Goal: Task Accomplishment & Management: Use online tool/utility

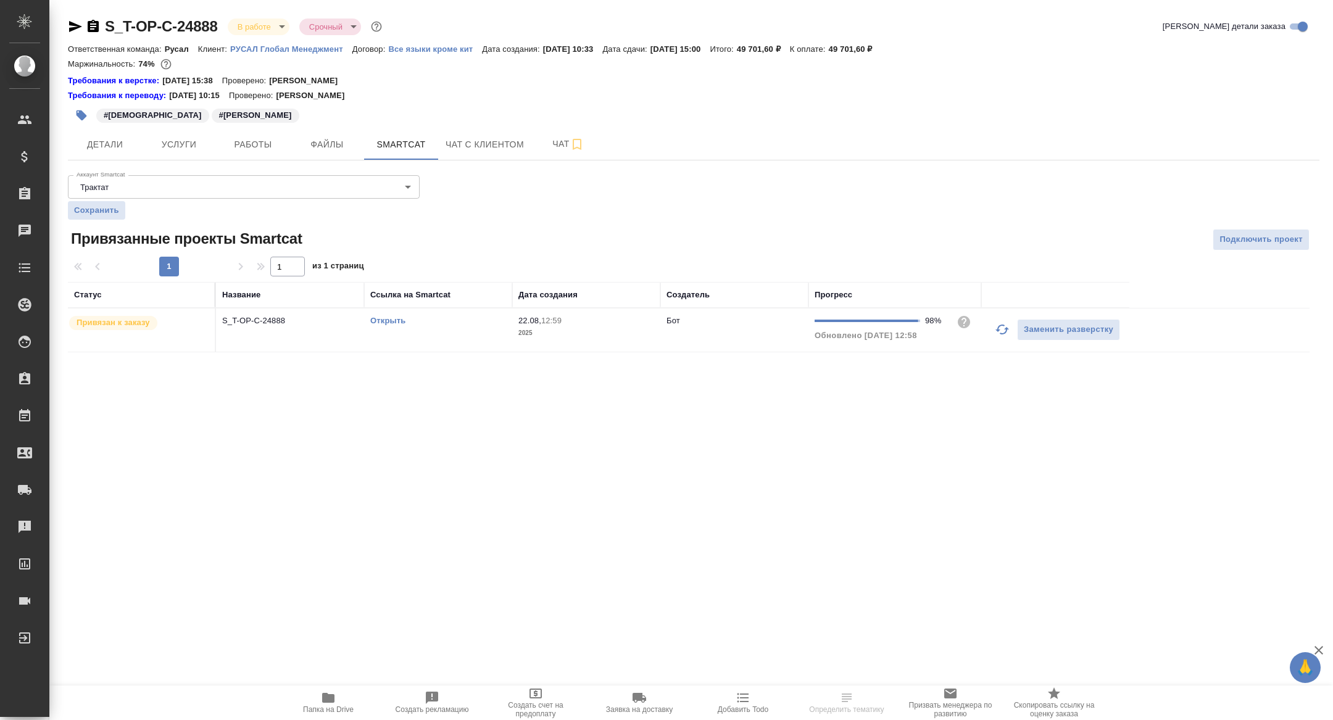
click at [386, 321] on link "Открыть" at bounding box center [387, 320] width 35 height 9
click at [317, 701] on span "Папка на Drive" at bounding box center [328, 701] width 89 height 23
click at [99, 159] on button "Детали" at bounding box center [105, 144] width 74 height 31
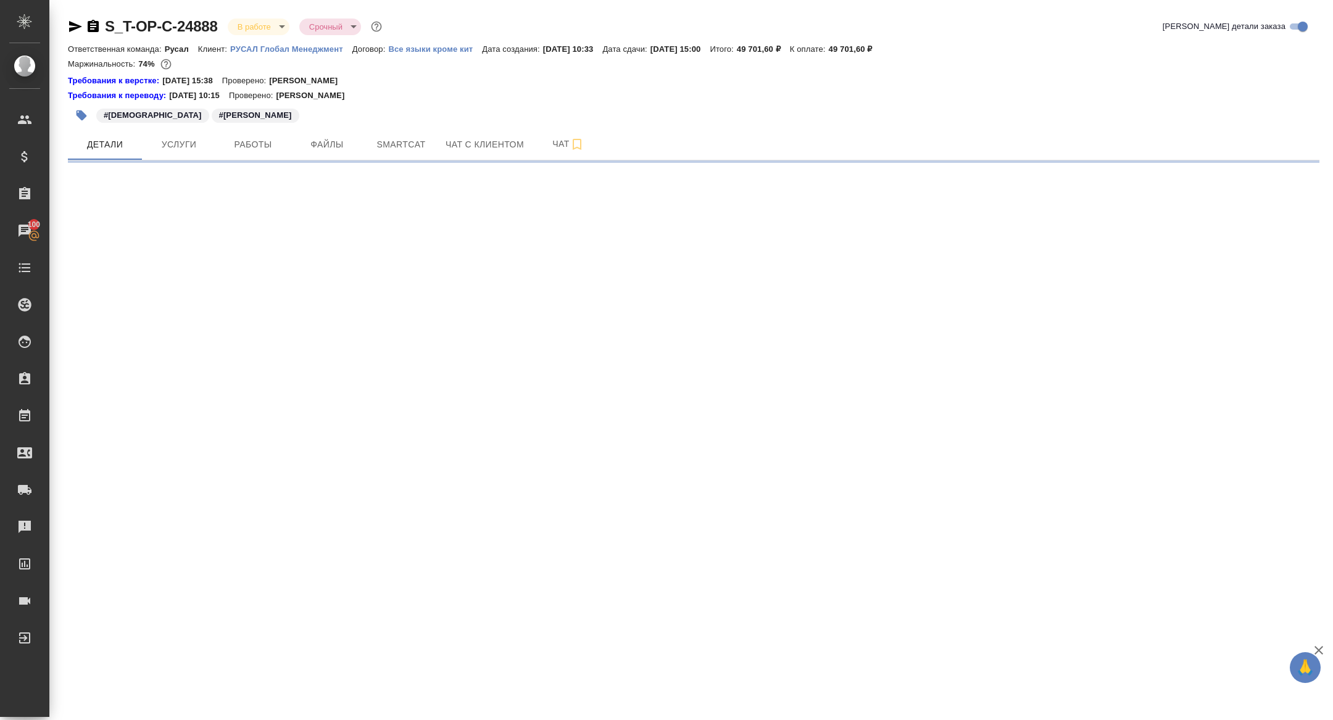
select select "RU"
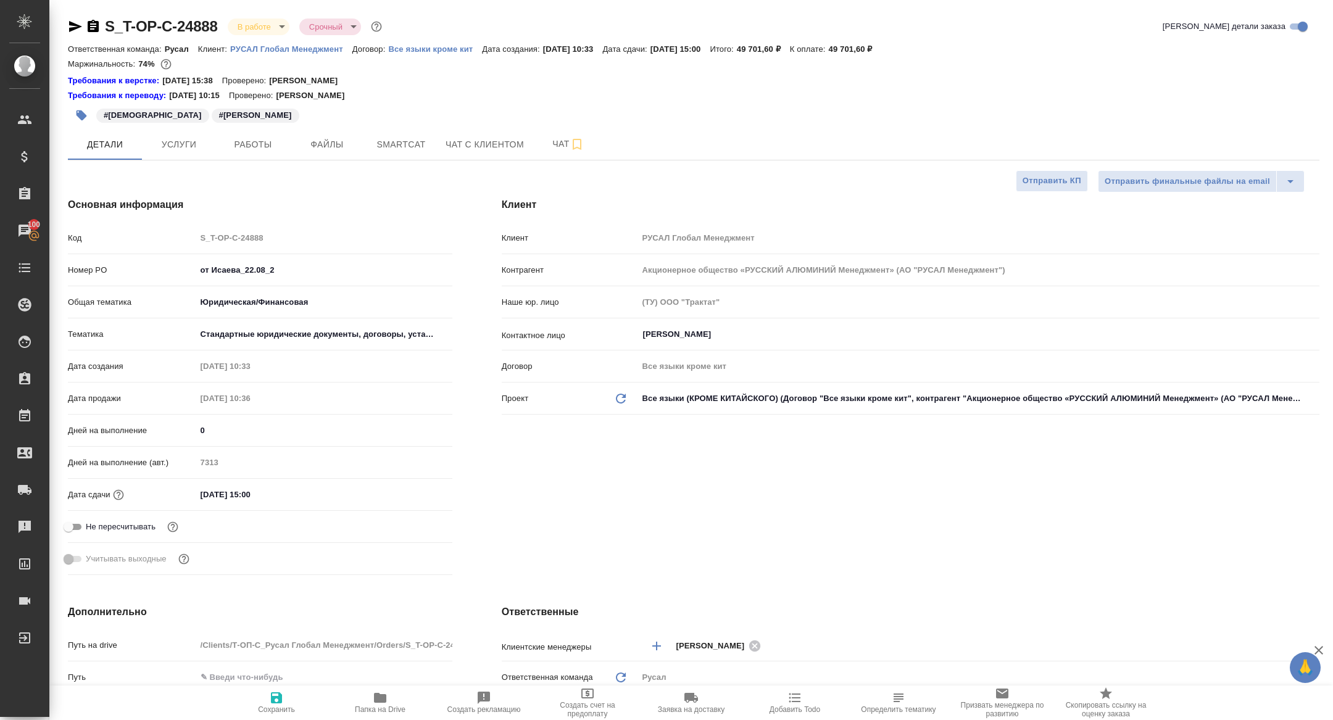
type textarea "x"
type input "Авдеенко Кирилл"
type input "Журавлева Александра"
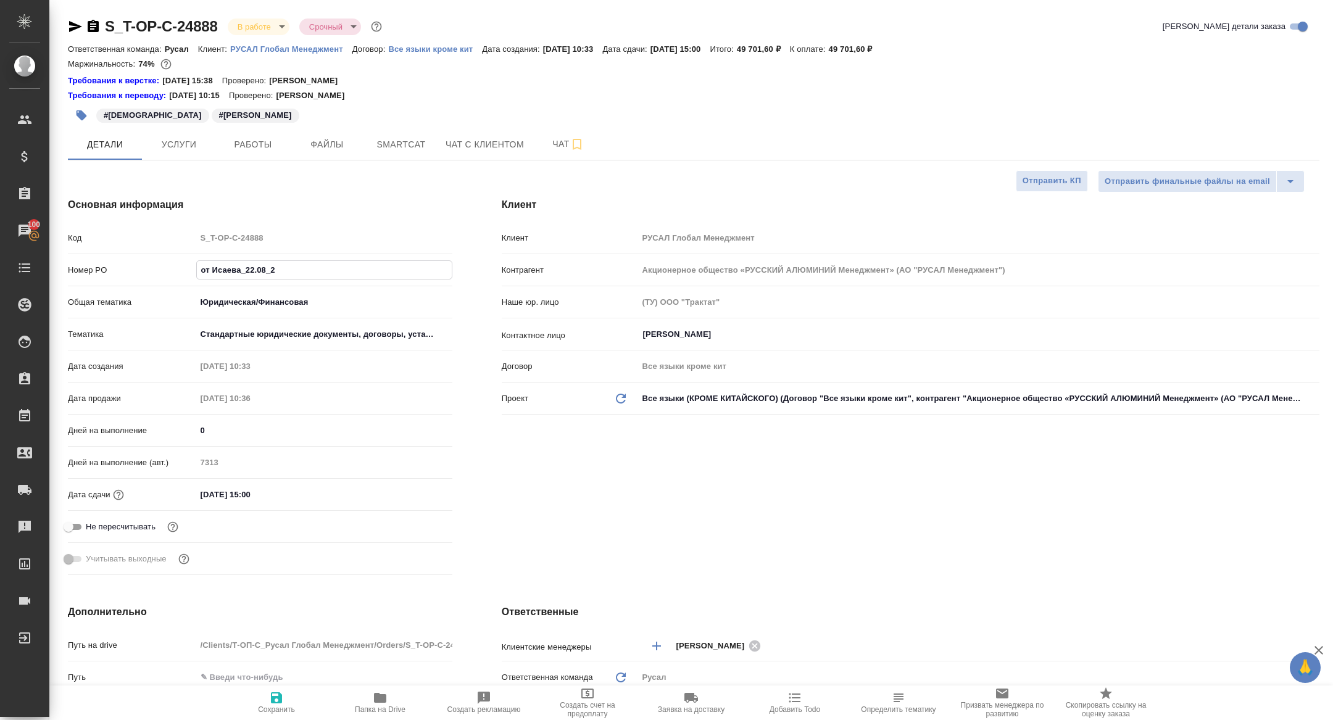
drag, startPoint x: 286, startPoint y: 275, endPoint x: 154, endPoint y: 257, distance: 133.9
click at [154, 257] on div "Код S_T-OP-C-24888 Номер PO от Исаева_22.08_2 Общая тематика Юридическая/Финанс…" at bounding box center [260, 403] width 384 height 353
click at [72, 24] on icon "button" at bounding box center [75, 26] width 13 height 11
type textarea "x"
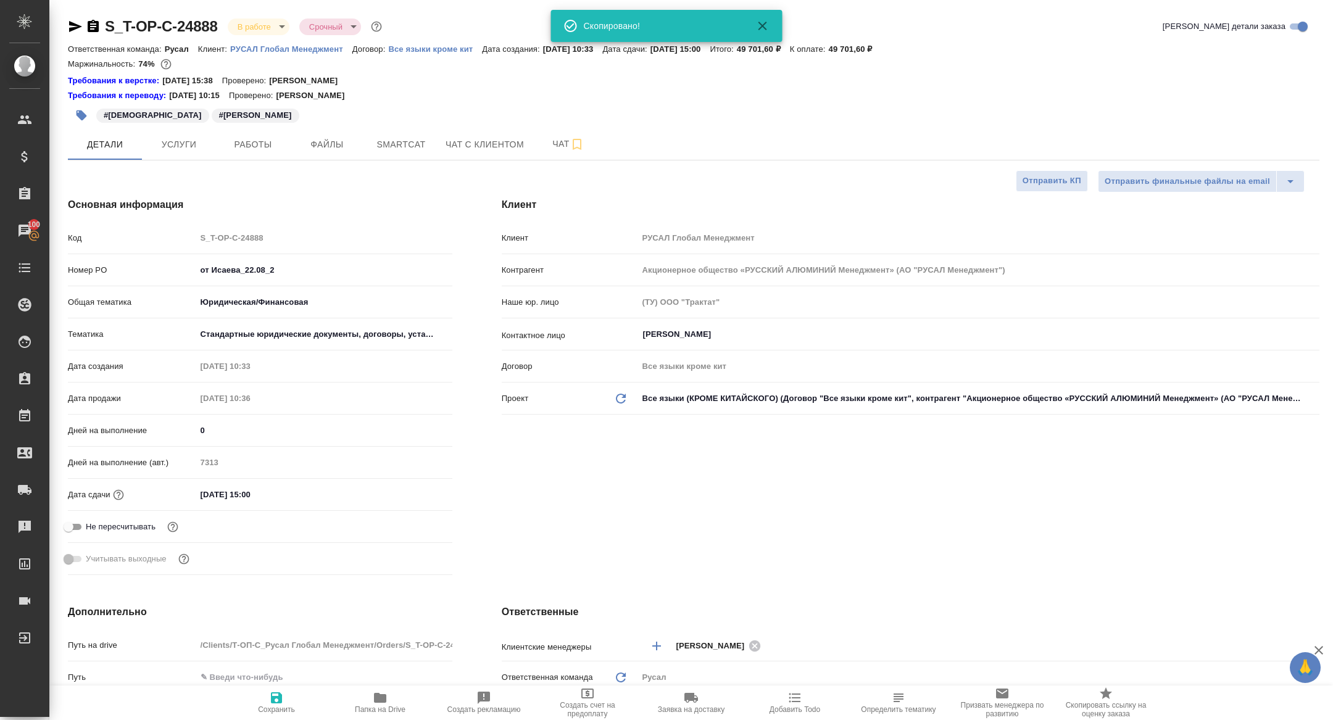
type textarea "x"
click at [244, 25] on body "🙏 .cls-1 fill:#fff; AWATERA Zhuravleva Alexandra Клиенты Спецификации Заказы 10…" at bounding box center [666, 360] width 1333 height 720
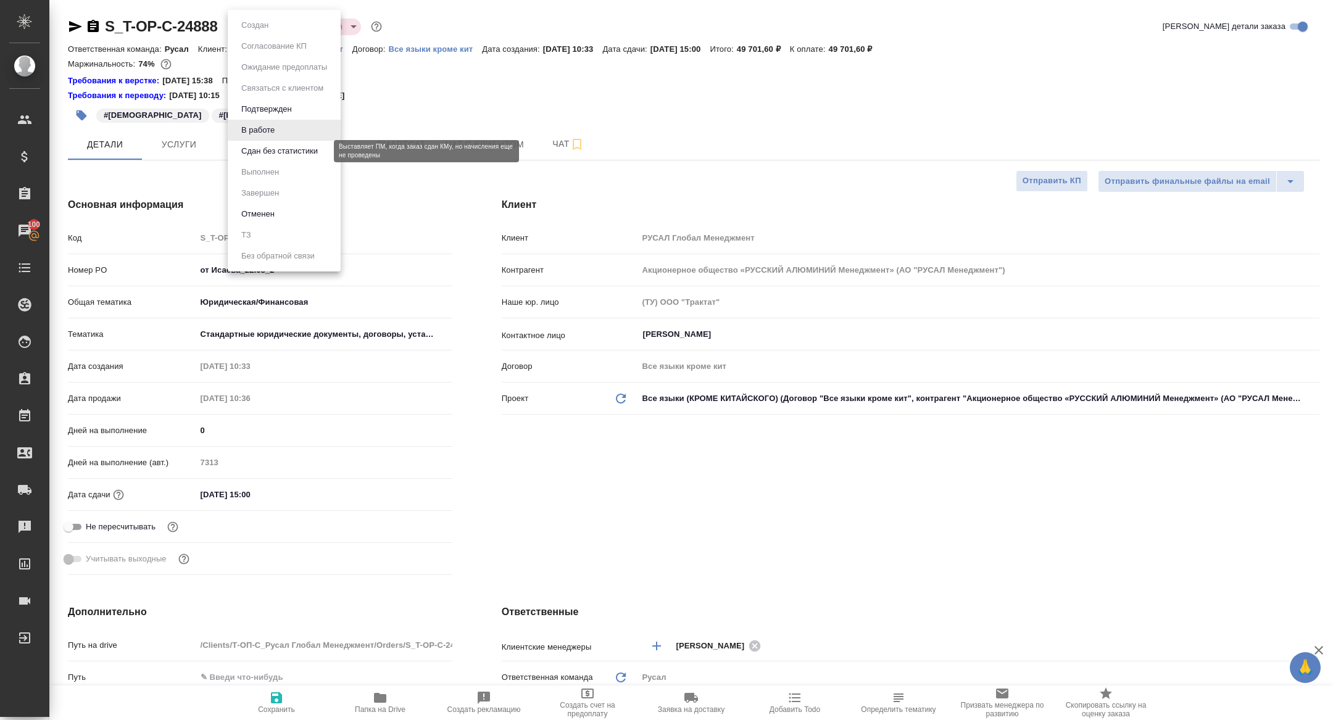
click at [294, 151] on button "Сдан без статистики" at bounding box center [280, 151] width 84 height 14
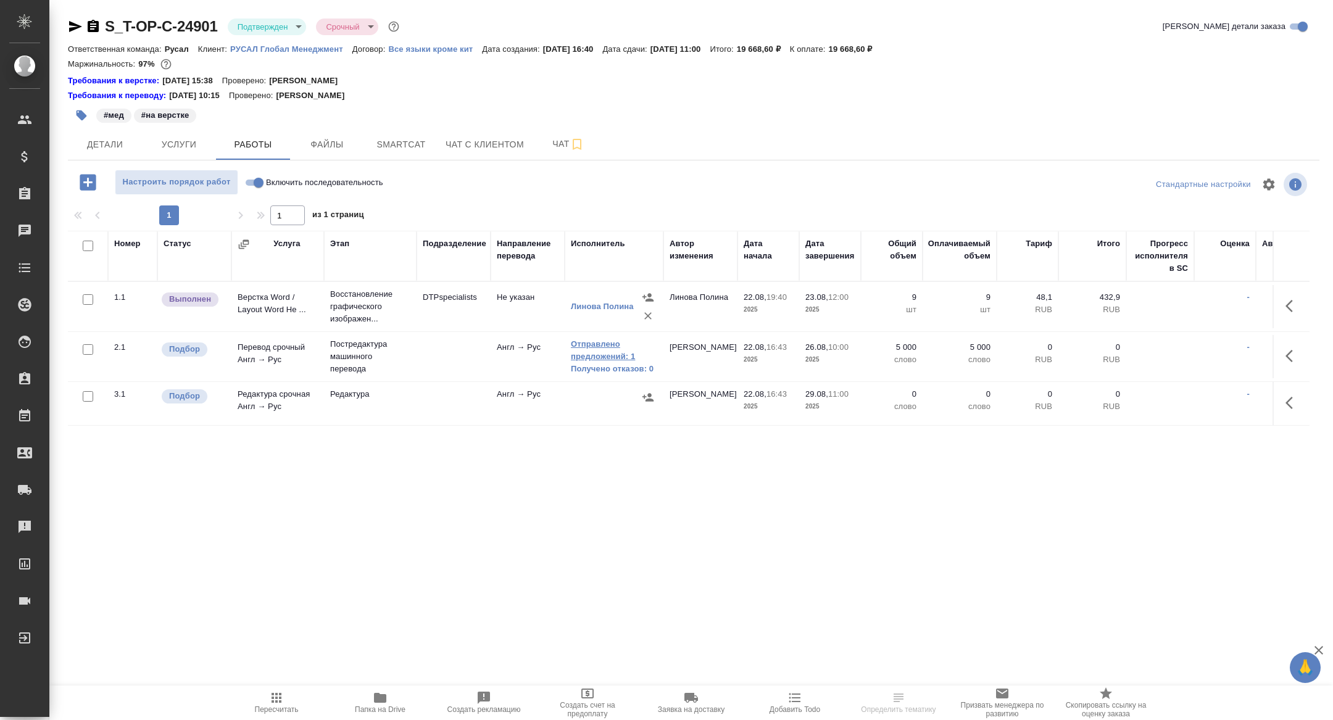
click at [608, 349] on link "Отправлено предложений: 1" at bounding box center [614, 350] width 86 height 25
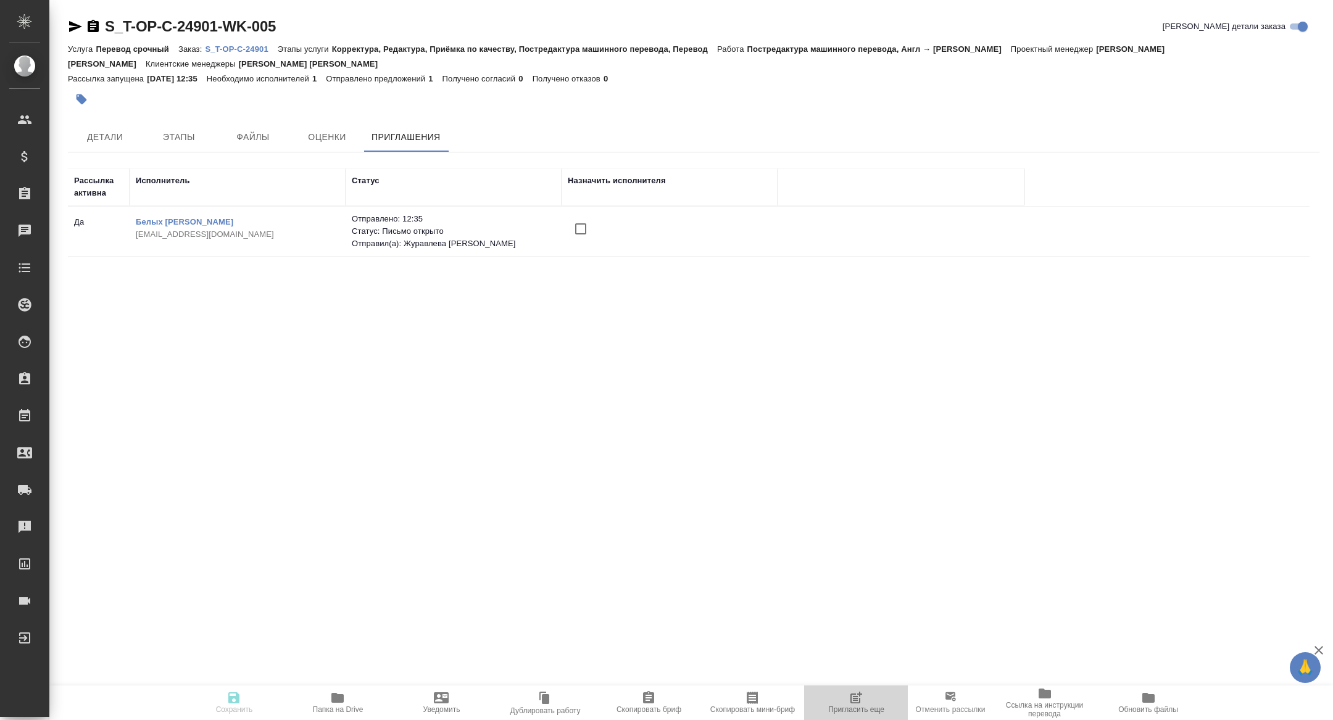
click at [844, 710] on span "Пригласить еще" at bounding box center [856, 709] width 56 height 9
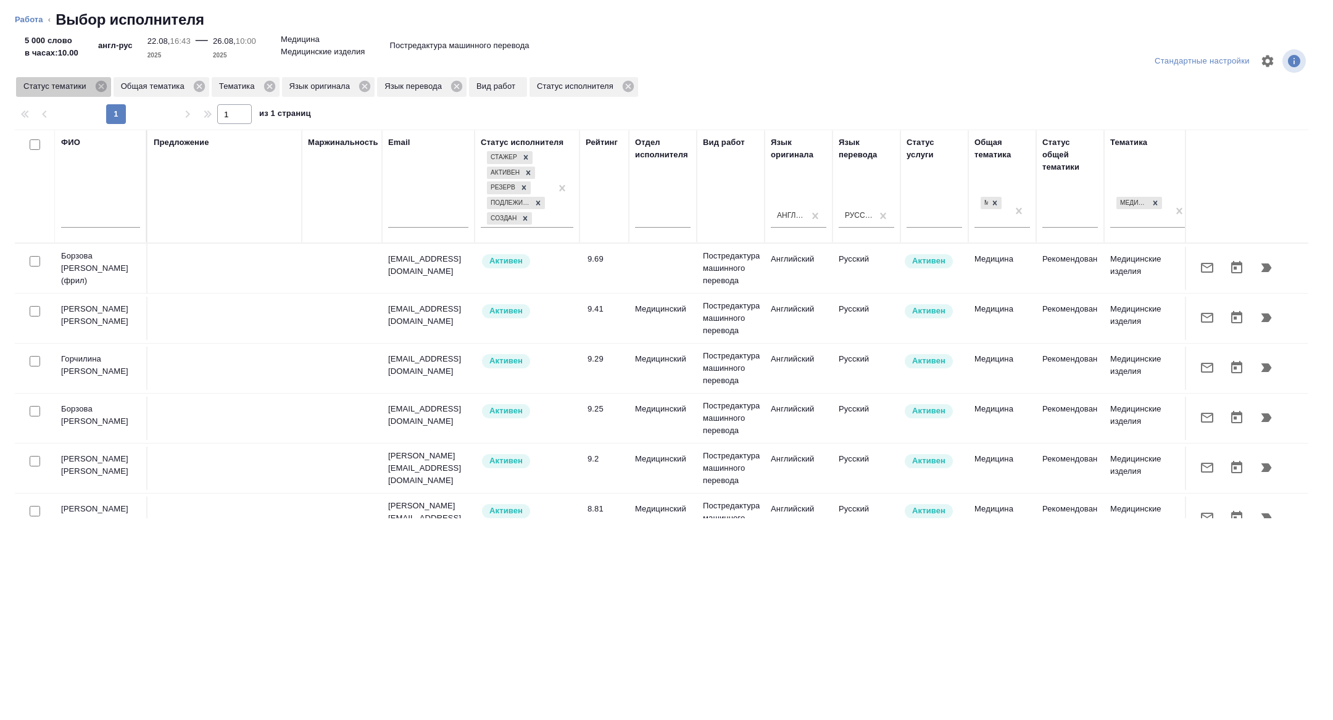
click at [106, 78] on div "Статус тематики" at bounding box center [63, 87] width 95 height 20
click at [106, 87] on icon at bounding box center [100, 86] width 11 height 11
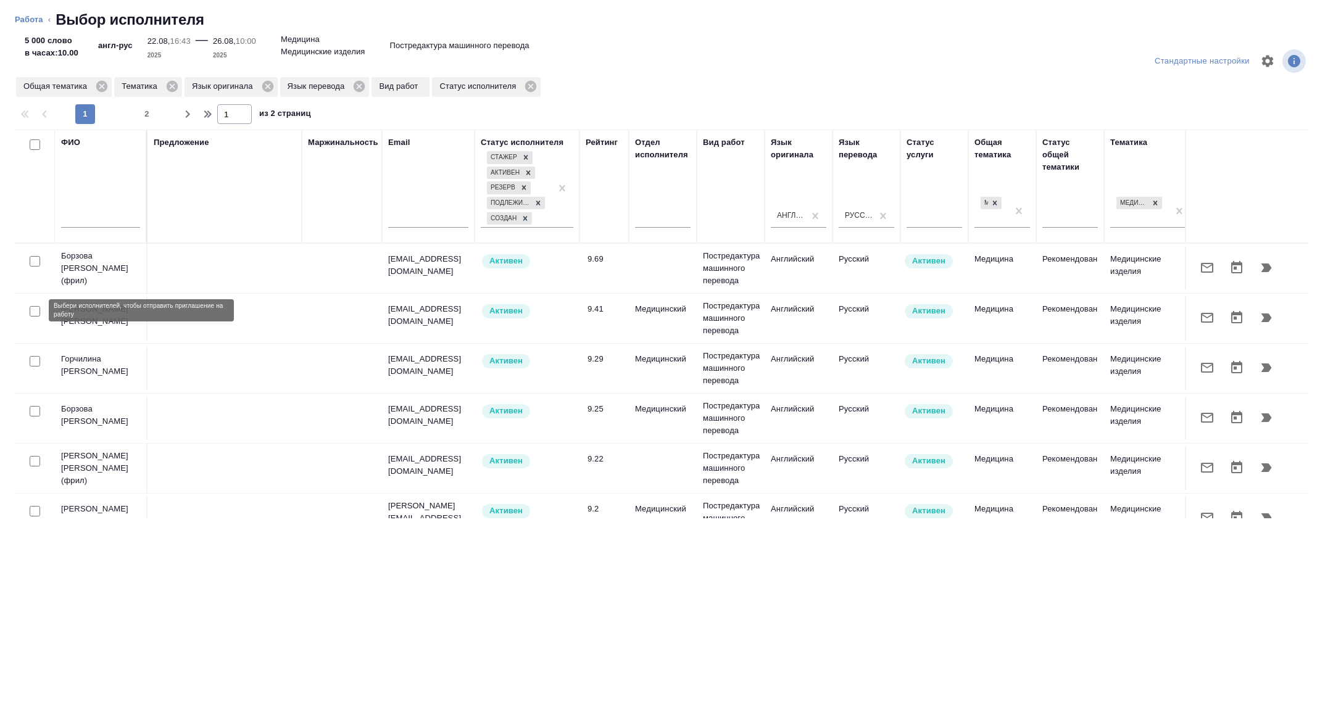
click at [31, 307] on input "checkbox" at bounding box center [35, 311] width 10 height 10
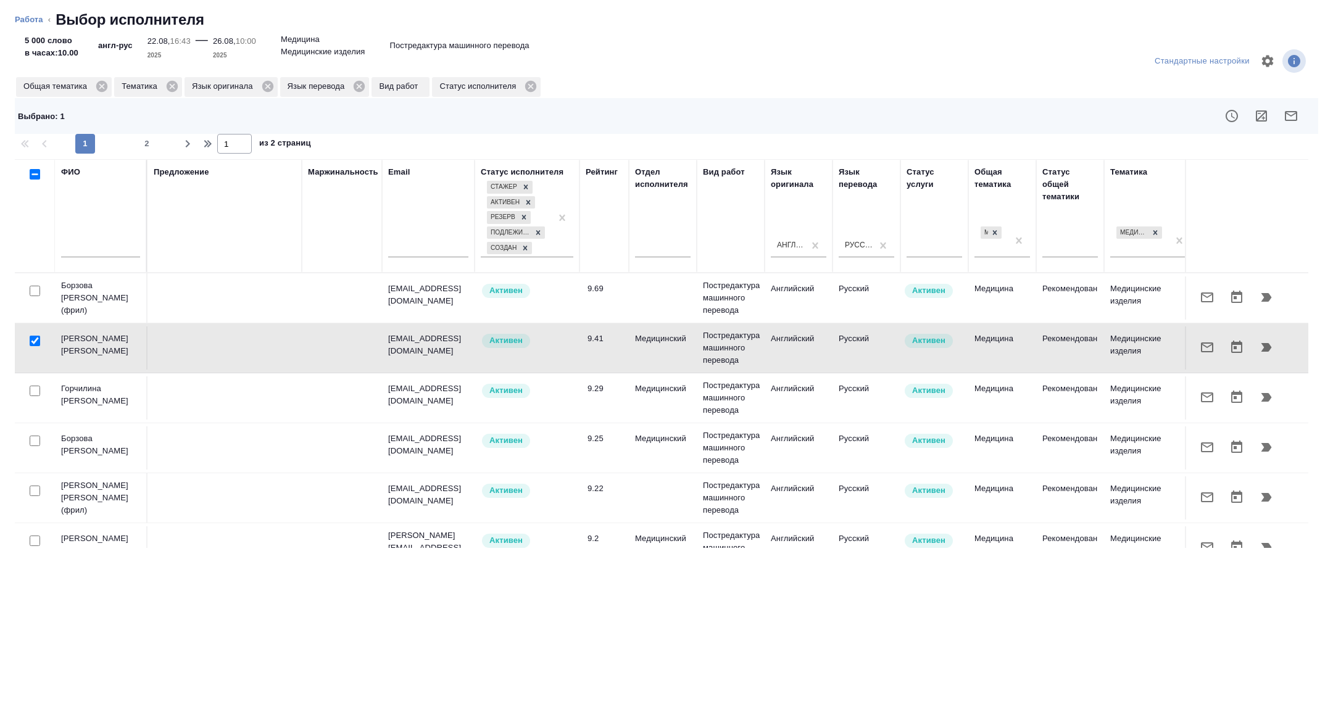
click at [35, 342] on input "checkbox" at bounding box center [35, 341] width 10 height 10
checkbox input "false"
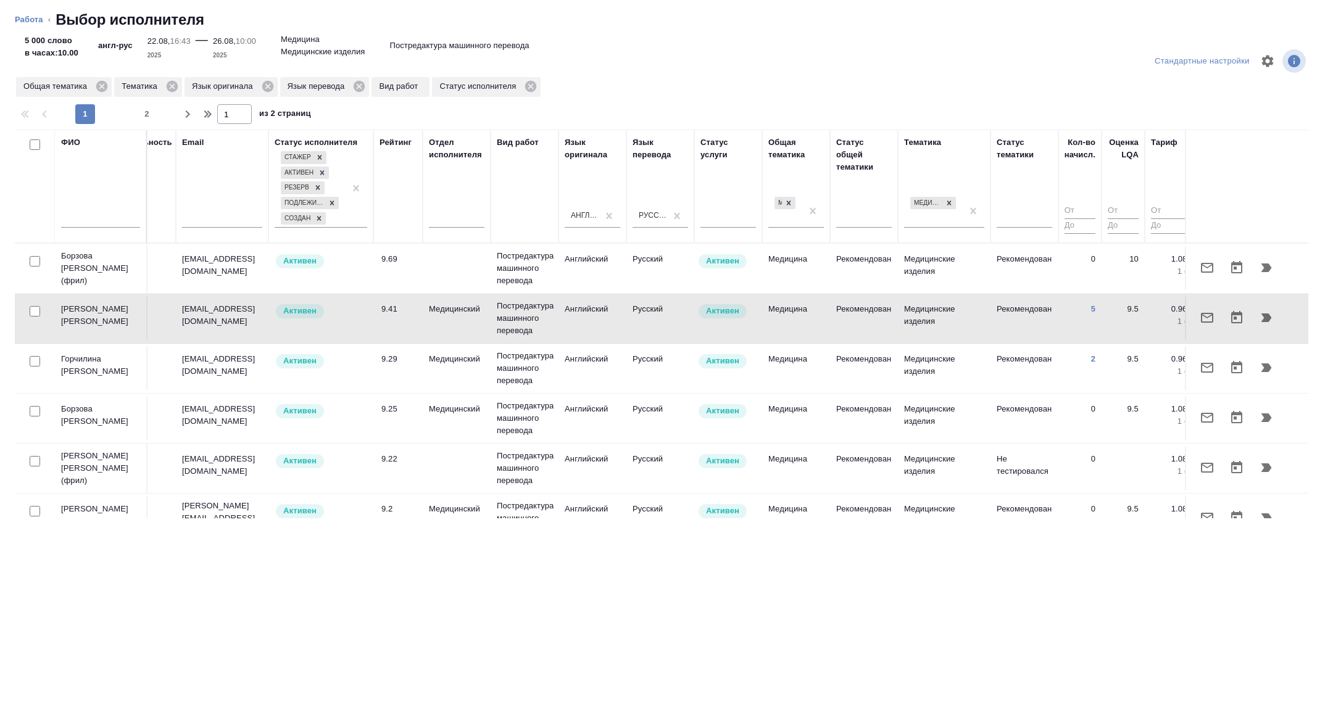
scroll to position [0, 407]
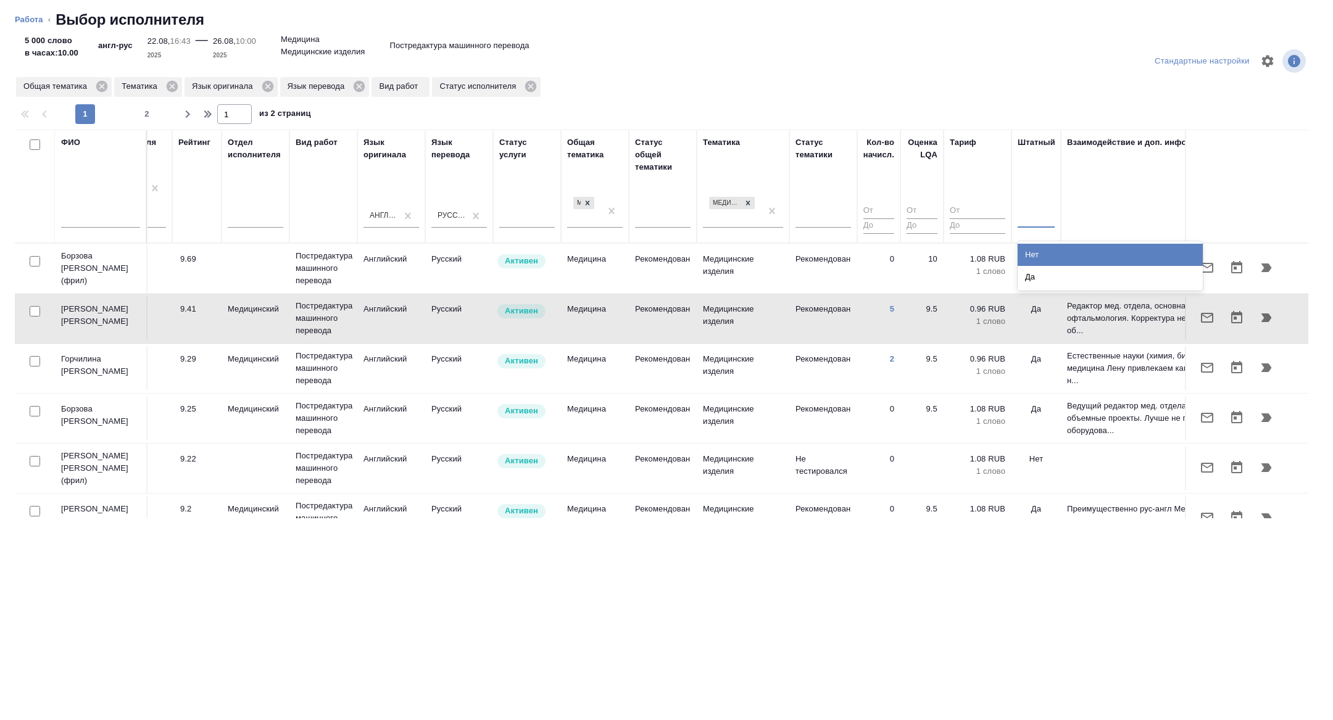
click at [1020, 218] on div at bounding box center [1035, 216] width 37 height 18
click at [1022, 254] on div "Нет" at bounding box center [1109, 255] width 185 height 22
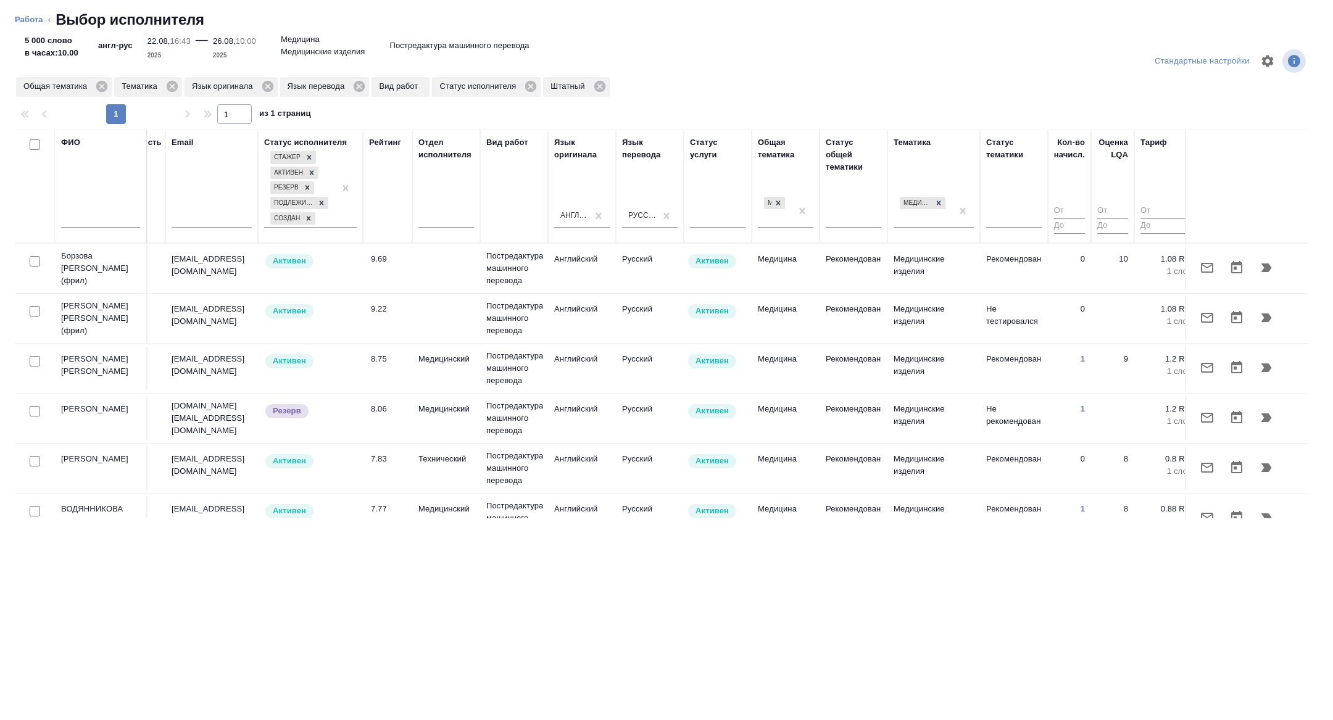
scroll to position [0, 0]
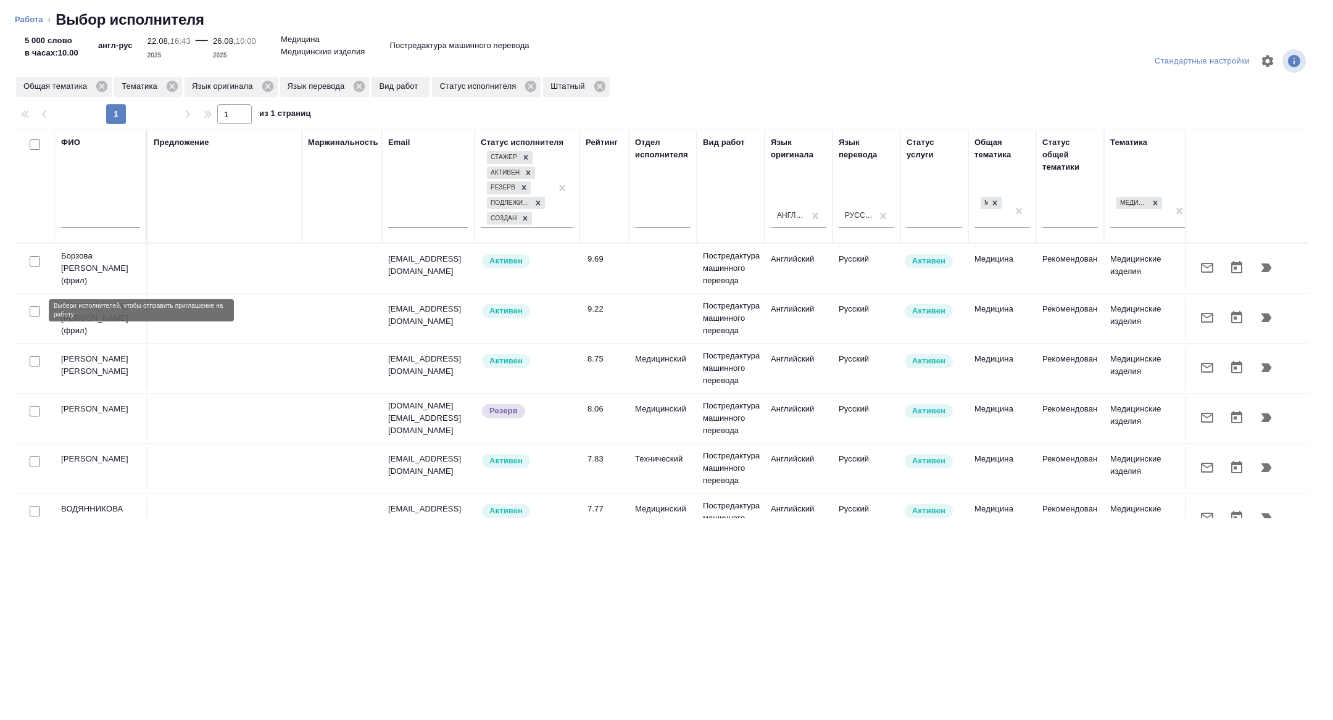
drag, startPoint x: 36, startPoint y: 313, endPoint x: 45, endPoint y: 423, distance: 110.8
click at [36, 313] on input "checkbox" at bounding box center [35, 311] width 10 height 10
checkbox input "true"
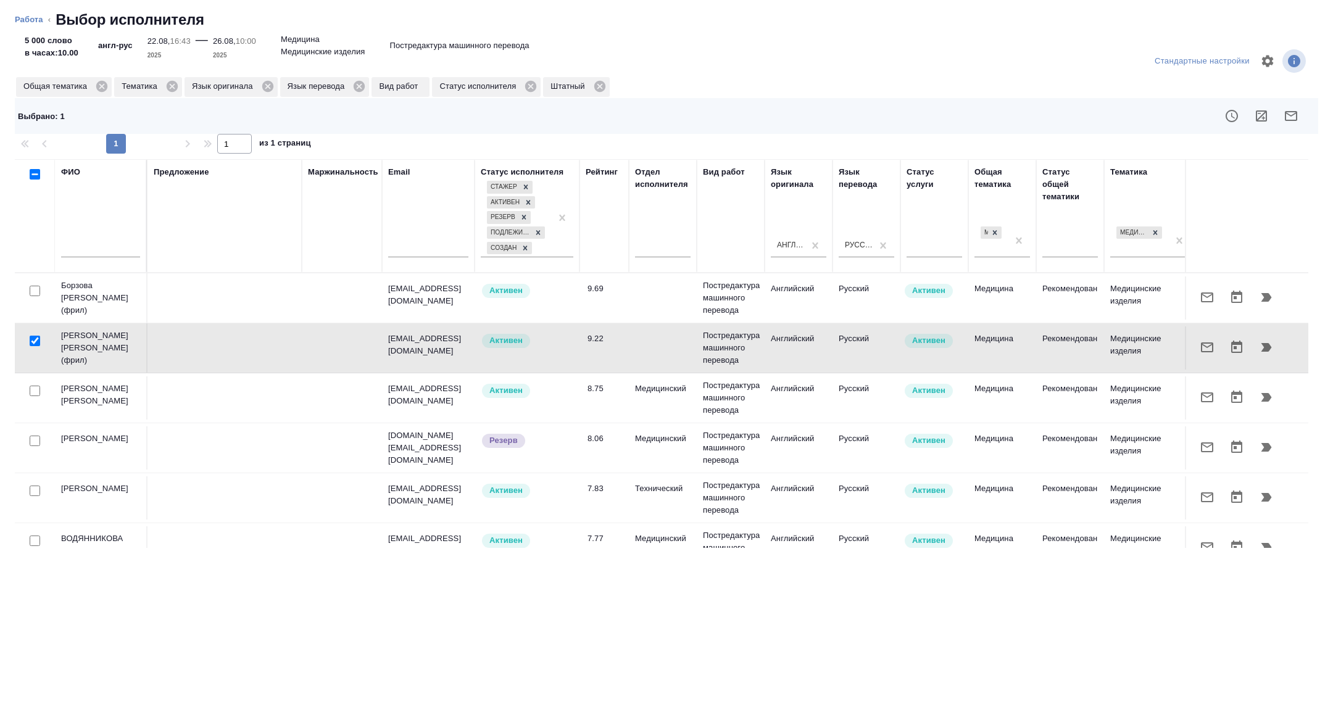
click at [35, 387] on input "checkbox" at bounding box center [35, 391] width 10 height 10
checkbox input "true"
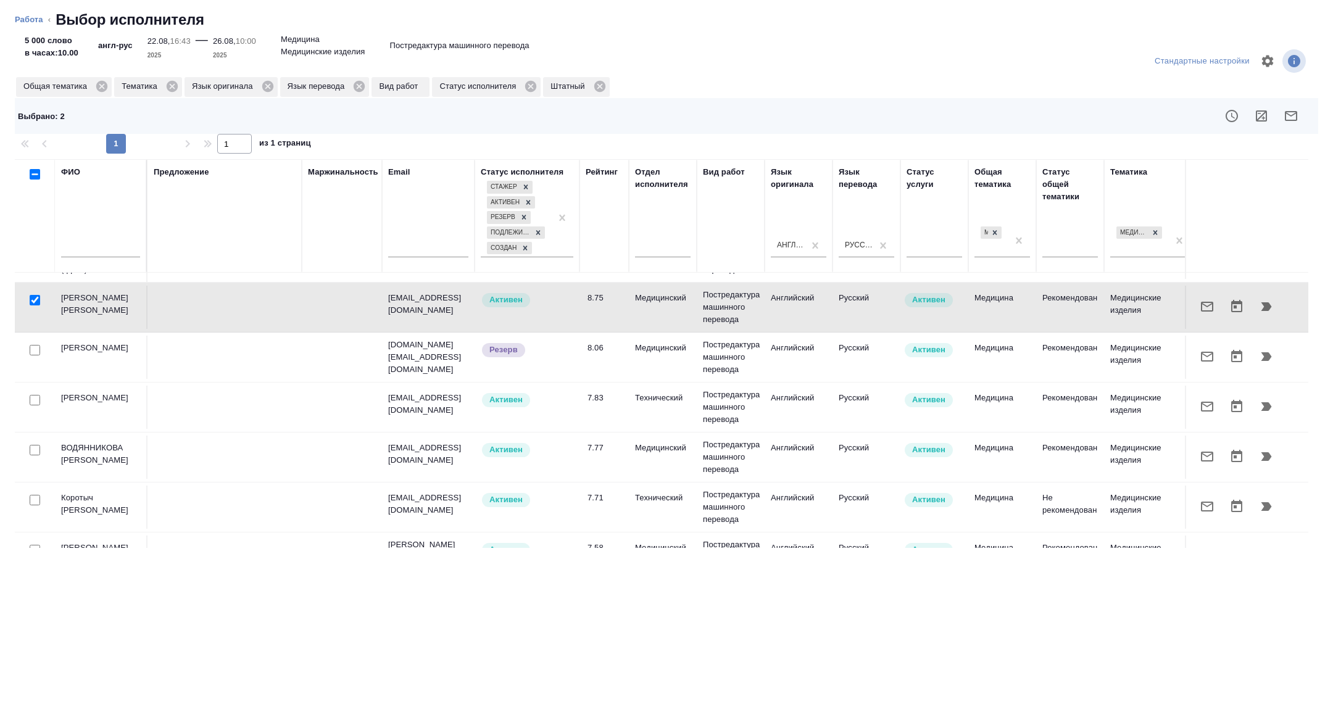
scroll to position [91, 0]
click at [35, 396] on input "checkbox" at bounding box center [35, 400] width 10 height 10
checkbox input "true"
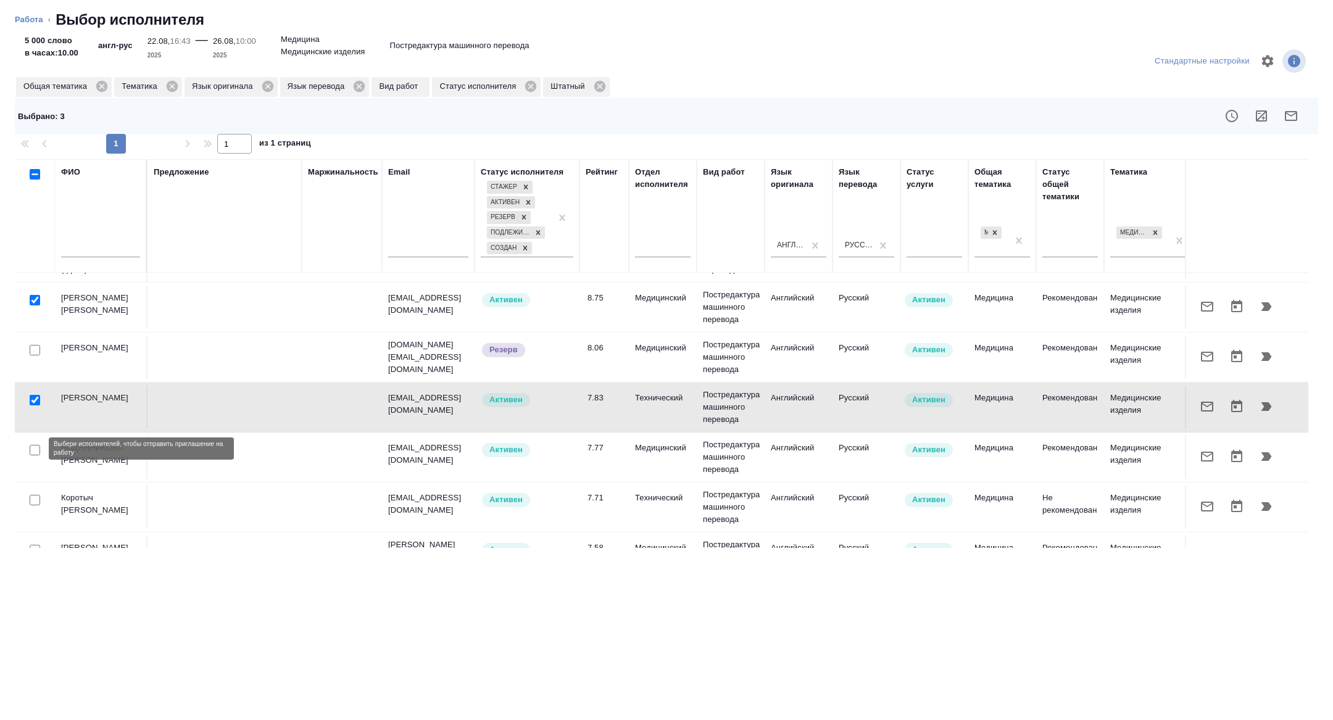
click at [33, 445] on input "checkbox" at bounding box center [35, 450] width 10 height 10
checkbox input "true"
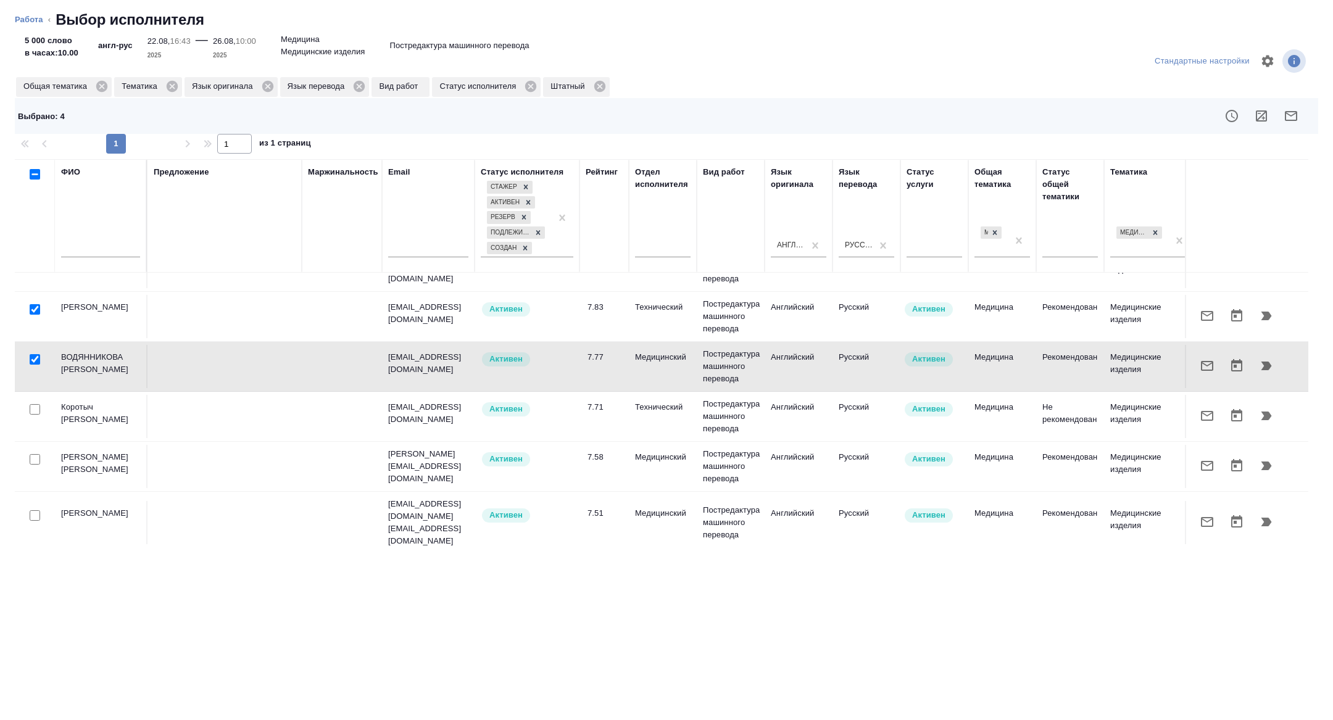
scroll to position [180, 0]
click at [38, 406] on input "checkbox" at bounding box center [35, 410] width 10 height 10
checkbox input "true"
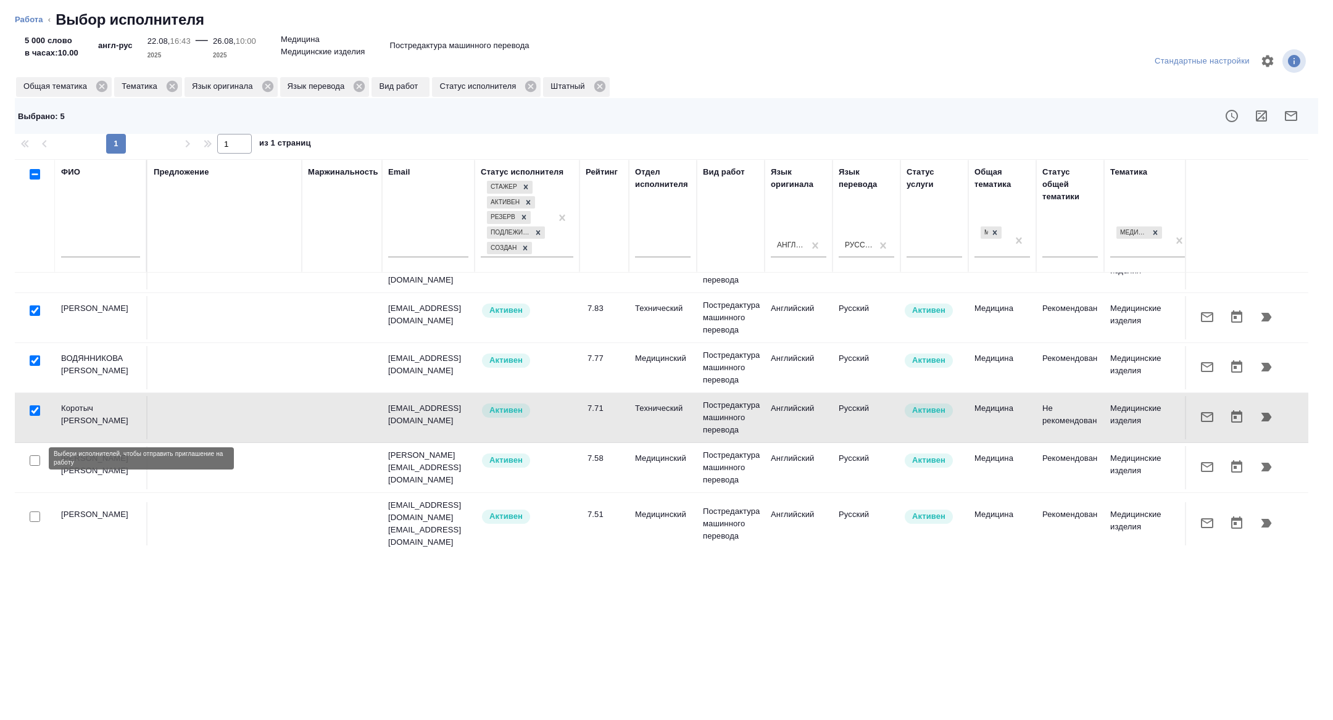
click at [35, 460] on input "checkbox" at bounding box center [35, 460] width 10 height 10
checkbox input "true"
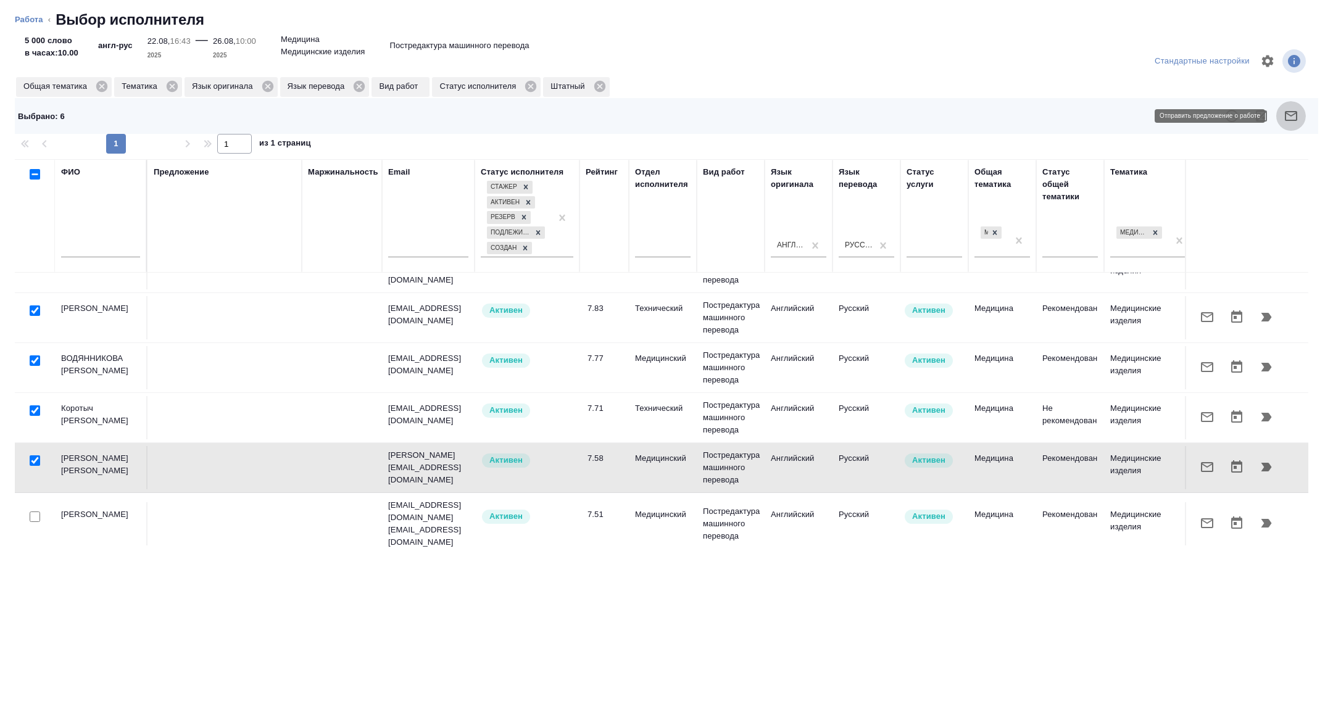
click at [1299, 110] on button "button" at bounding box center [1291, 116] width 30 height 30
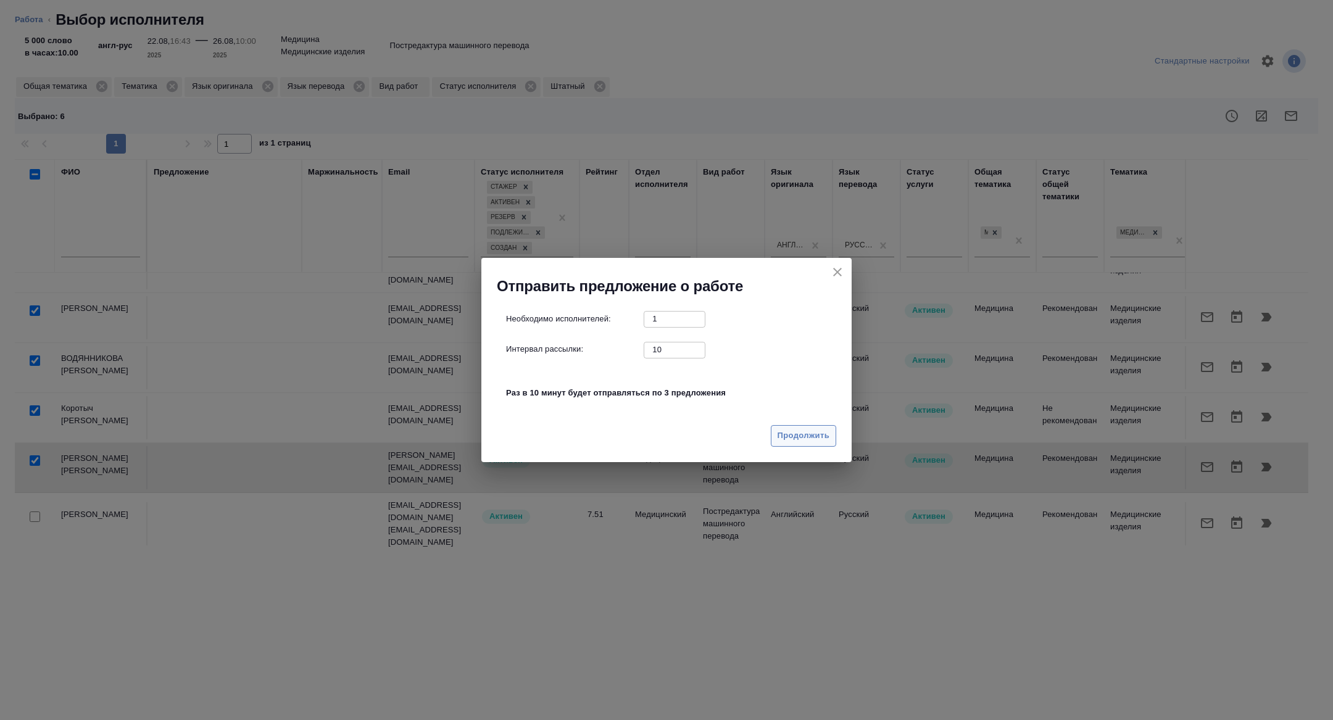
click at [789, 435] on span "Продолжить" at bounding box center [803, 436] width 52 height 14
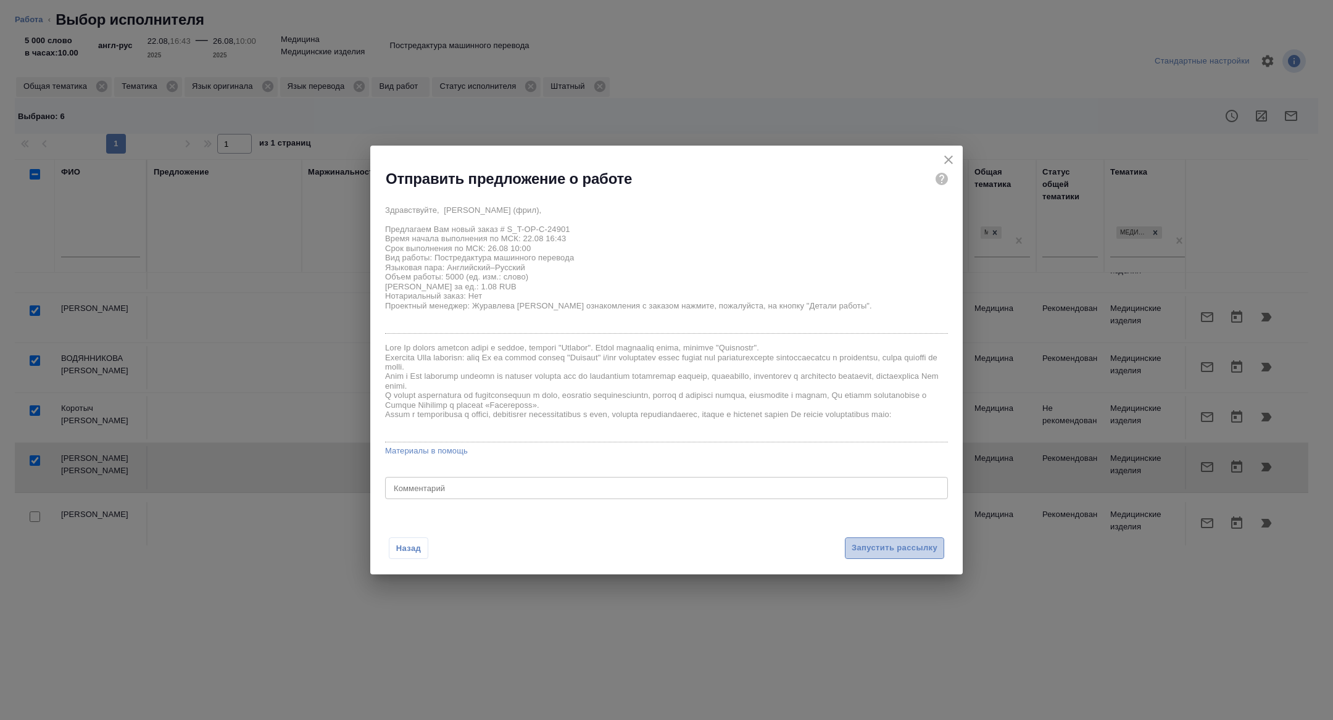
click at [903, 551] on span "Запустить рассылку" at bounding box center [894, 548] width 86 height 14
